Goal: Task Accomplishment & Management: Complete application form

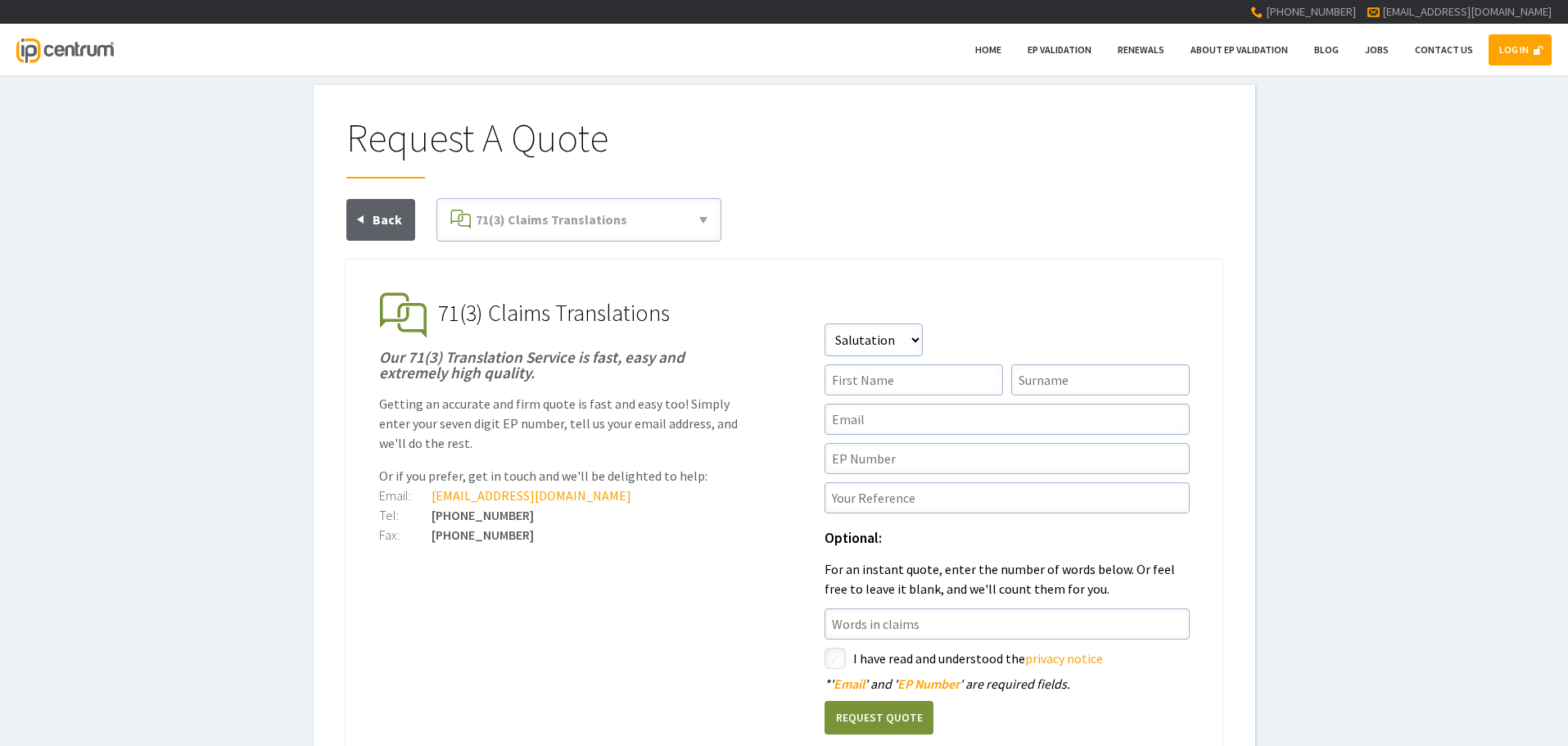
type input"] "[PERSON_NAME][EMAIL_ADDRESS][PERSON_NAME][PERSON_NAME][DOMAIN_NAME]"
click at [1524, 50] on link "LOG IN" at bounding box center [1520, 49] width 63 height 31
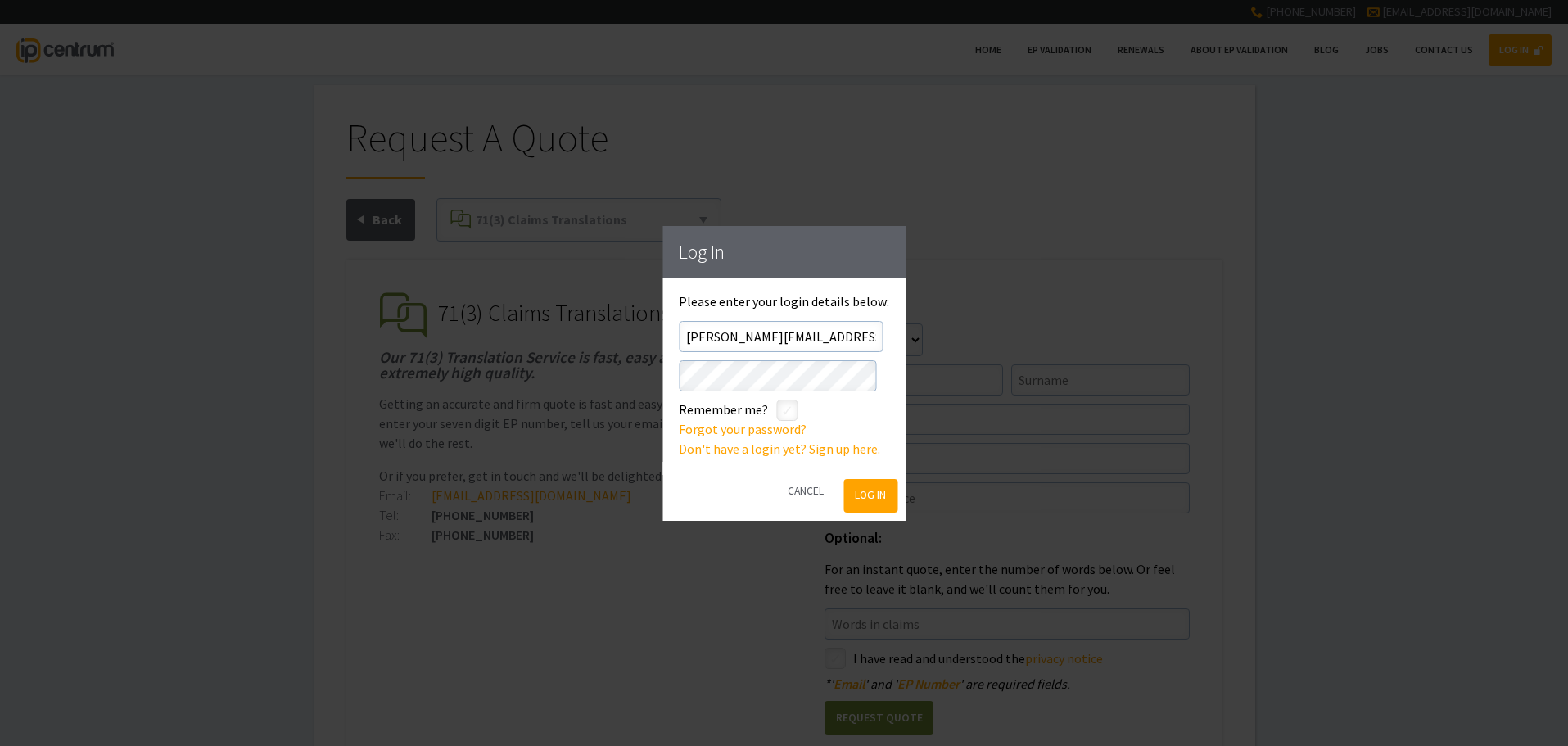
click at [877, 486] on button "Log In" at bounding box center [871, 496] width 53 height 33
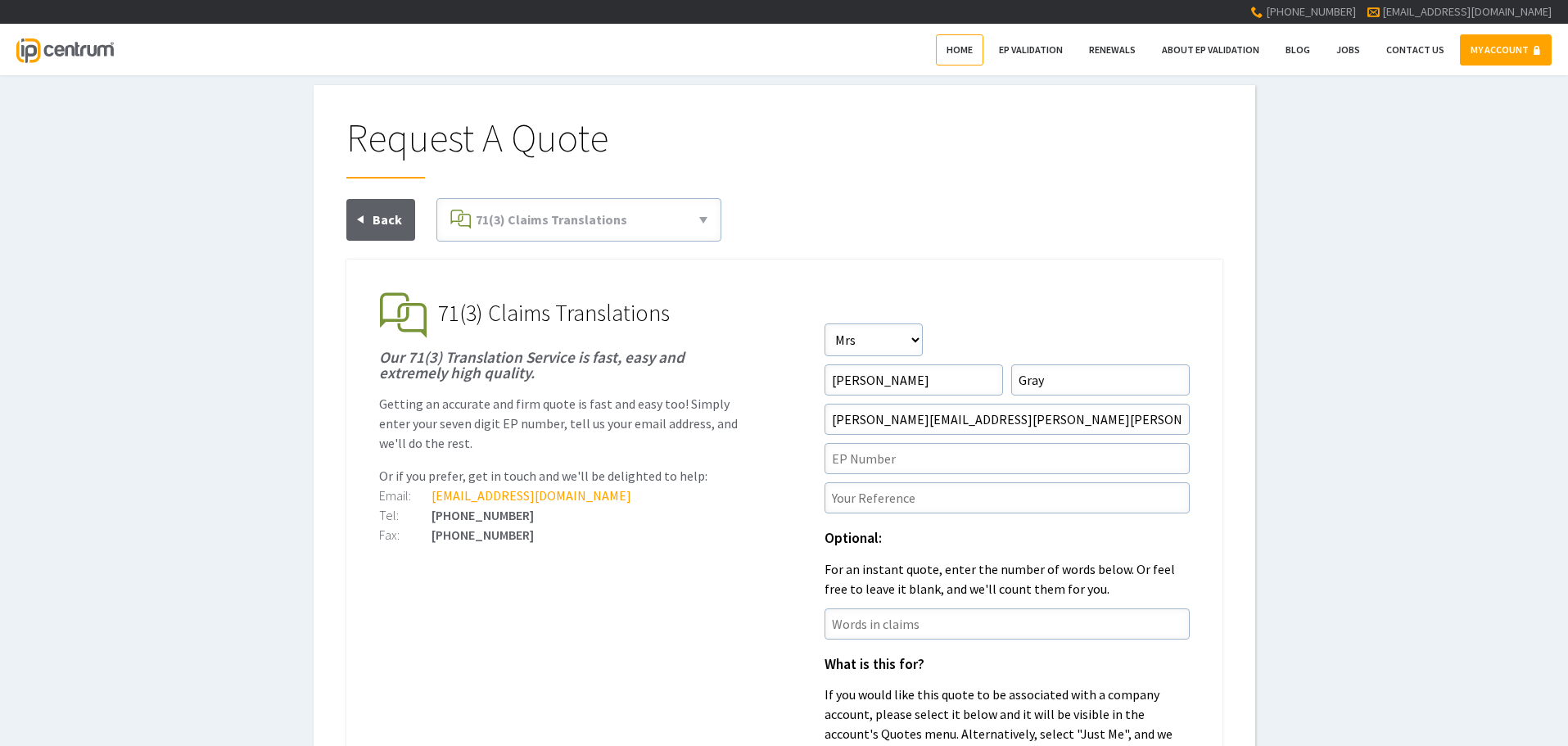
click at [970, 44] on span "Home" at bounding box center [959, 49] width 26 height 13
